Goal: Transaction & Acquisition: Purchase product/service

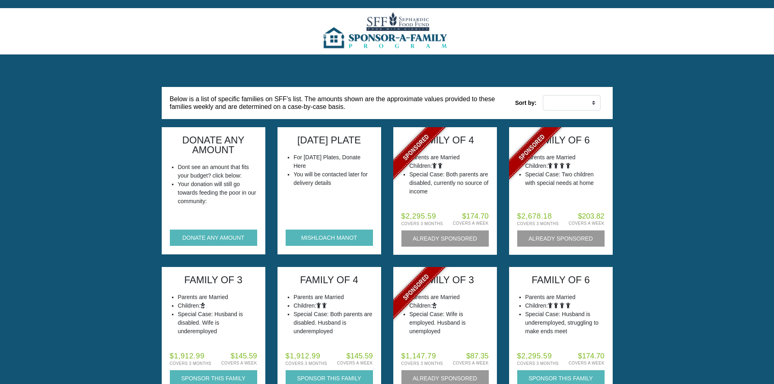
click at [381, 121] on div "Below is a list of specific families on SFF’s list. The amounts shown are the a…" at bounding box center [387, 107] width 463 height 40
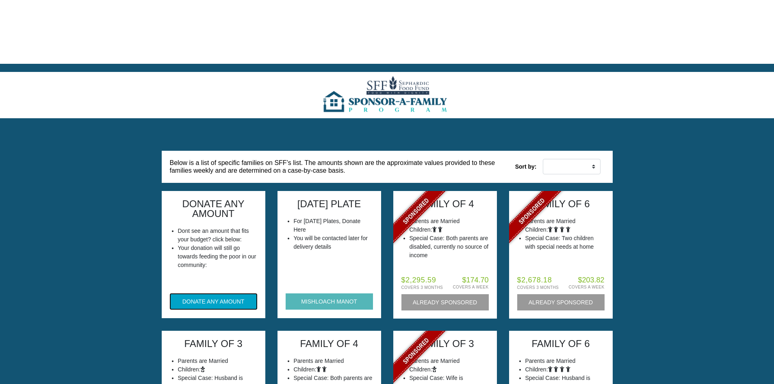
click at [217, 293] on button "DONATE ANY AMOUNT" at bounding box center [213, 301] width 87 height 16
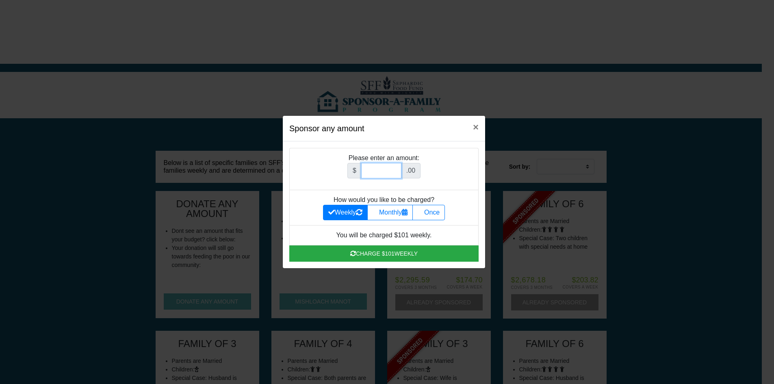
click at [373, 171] on input "Amount (to the nearest dollar)" at bounding box center [381, 170] width 40 height 15
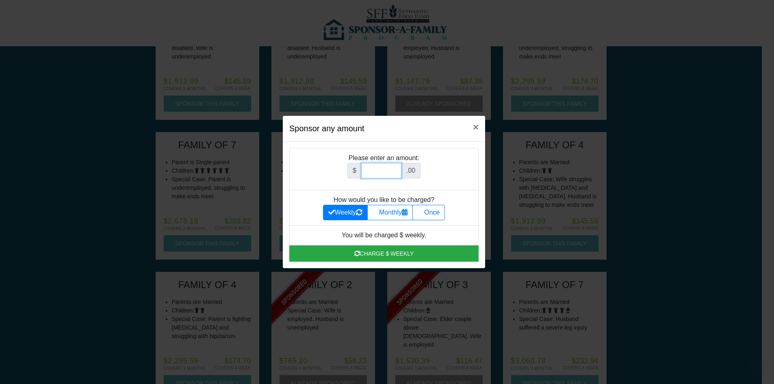
scroll to position [335, 0]
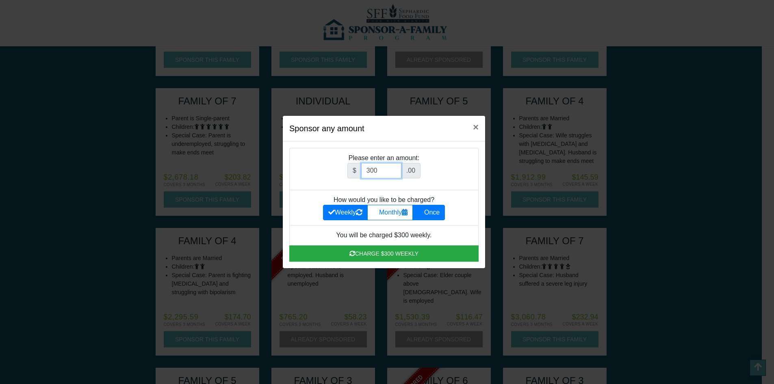
type input "300"
click at [432, 209] on label "Once" at bounding box center [428, 212] width 32 height 15
click at [423, 209] on input "Once" at bounding box center [419, 210] width 5 height 5
radio input "true"
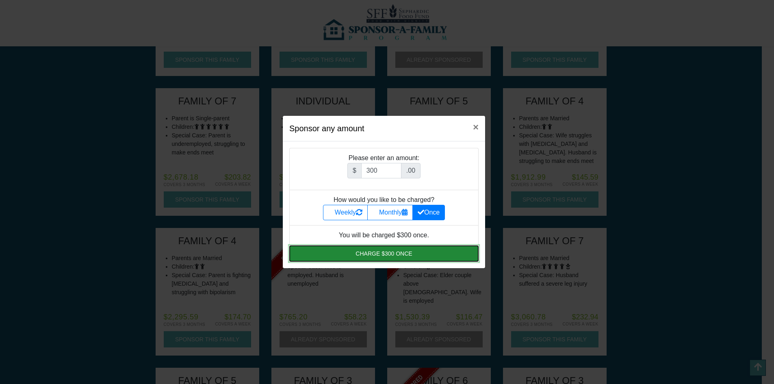
click at [392, 253] on button "Charge $300 once" at bounding box center [383, 253] width 189 height 16
